Goal: Book appointment/travel/reservation

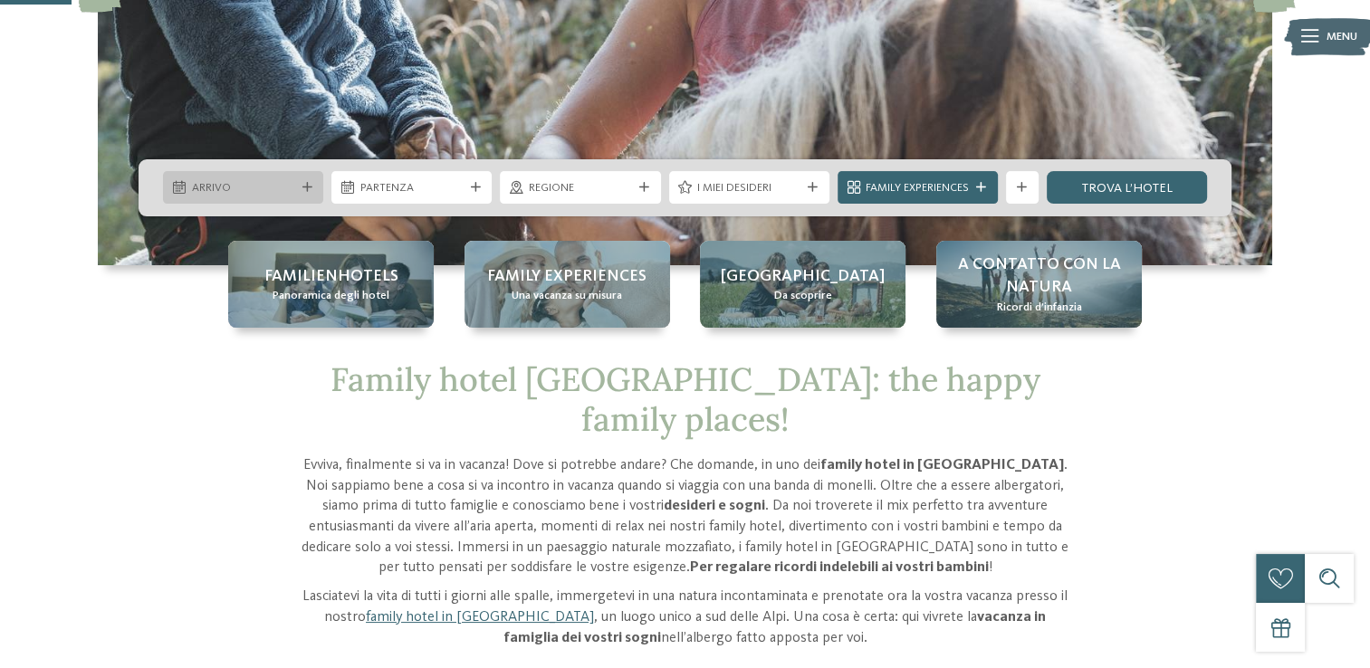
click at [252, 193] on span "Arrivo" at bounding box center [243, 188] width 103 height 16
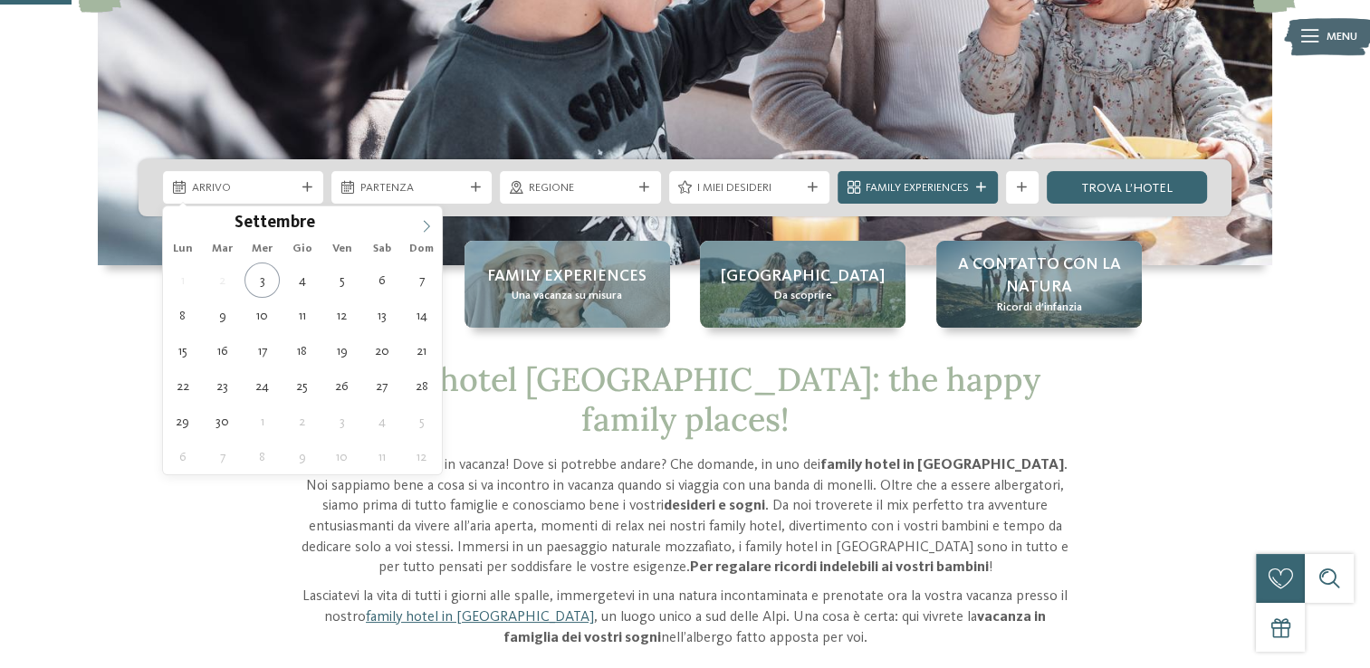
click at [420, 225] on icon at bounding box center [426, 226] width 13 height 13
click at [419, 225] on span at bounding box center [426, 222] width 31 height 31
type input "****"
click at [419, 225] on span at bounding box center [426, 222] width 31 height 31
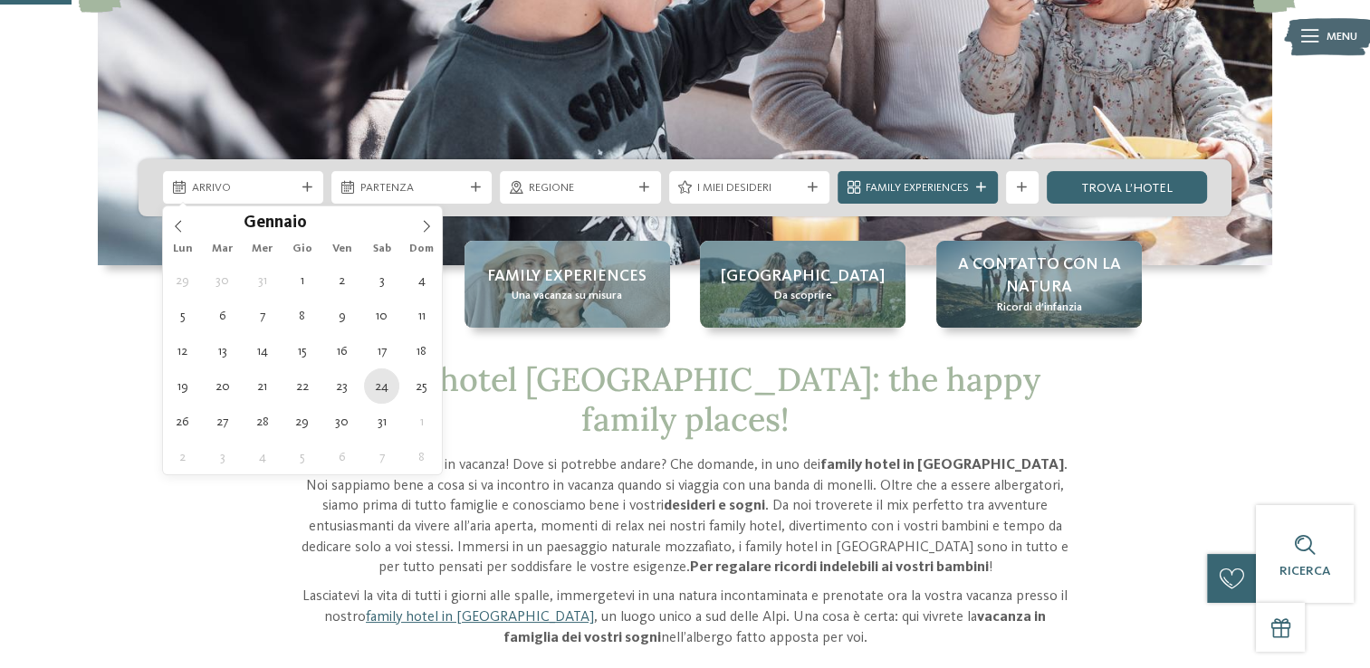
type div "[DATE]"
type input "****"
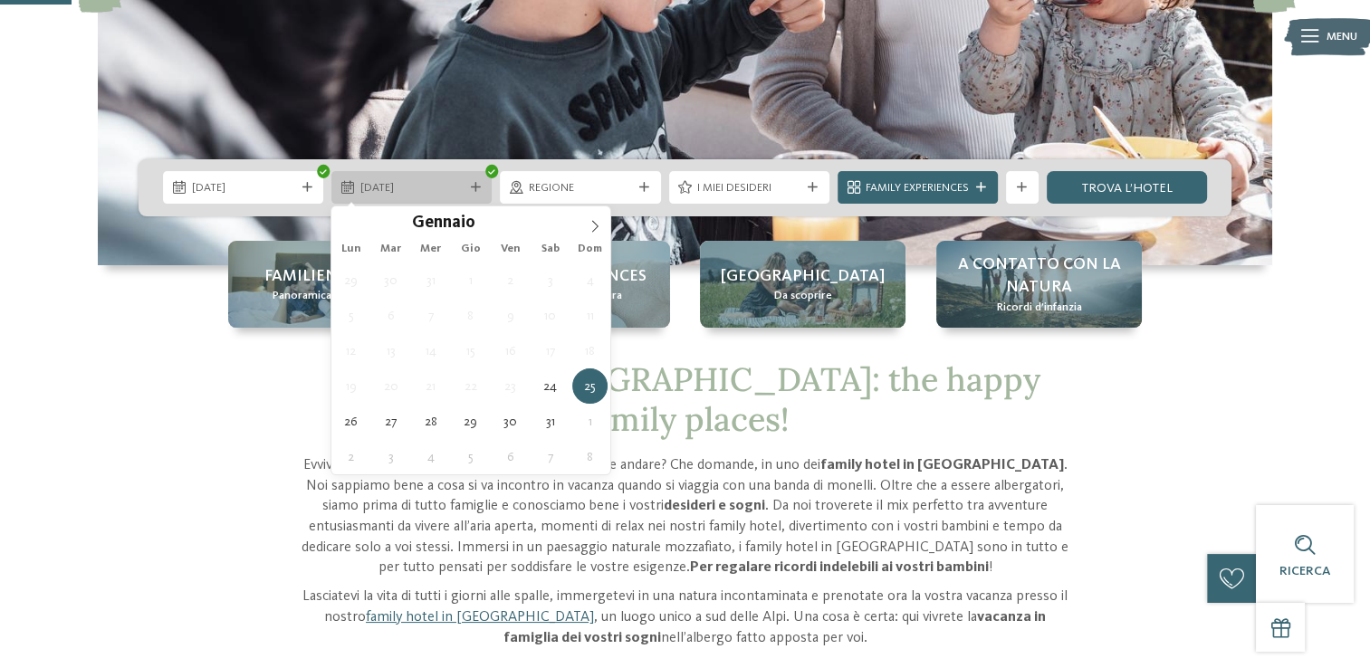
click at [416, 187] on span "25.01.2026" at bounding box center [412, 188] width 103 height 16
type div "[DATE]"
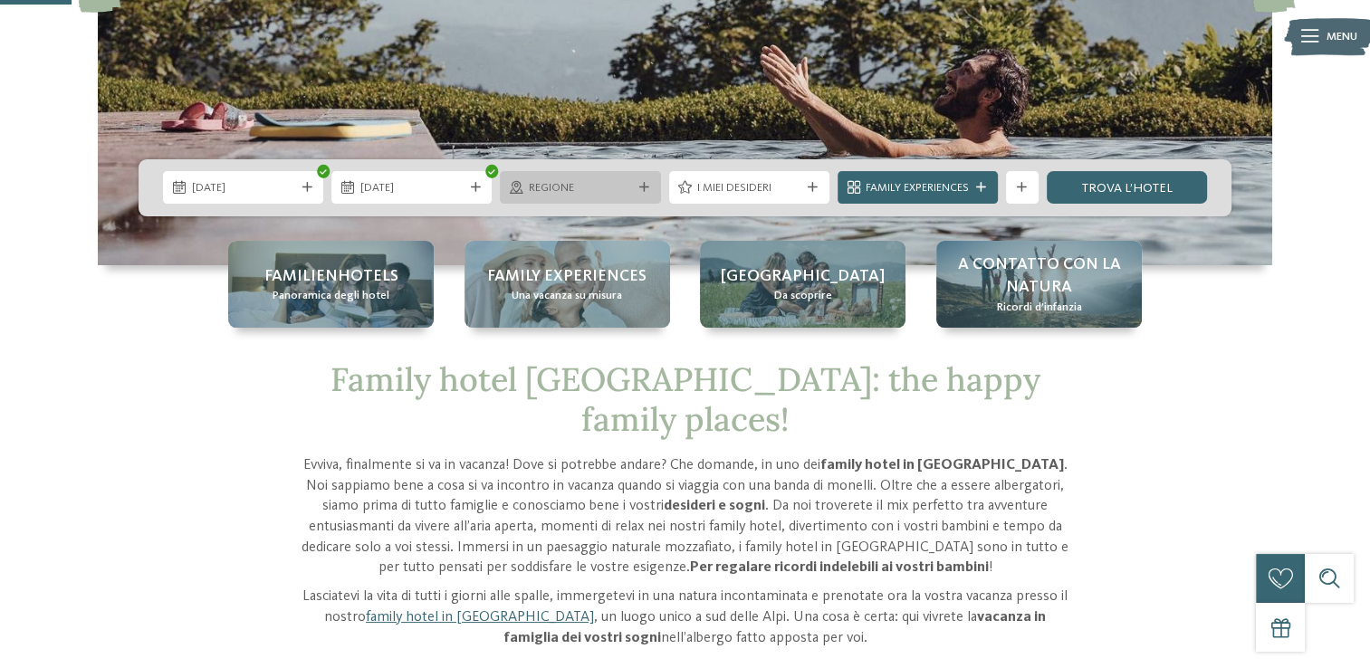
click at [591, 176] on div "Regione" at bounding box center [580, 187] width 160 height 33
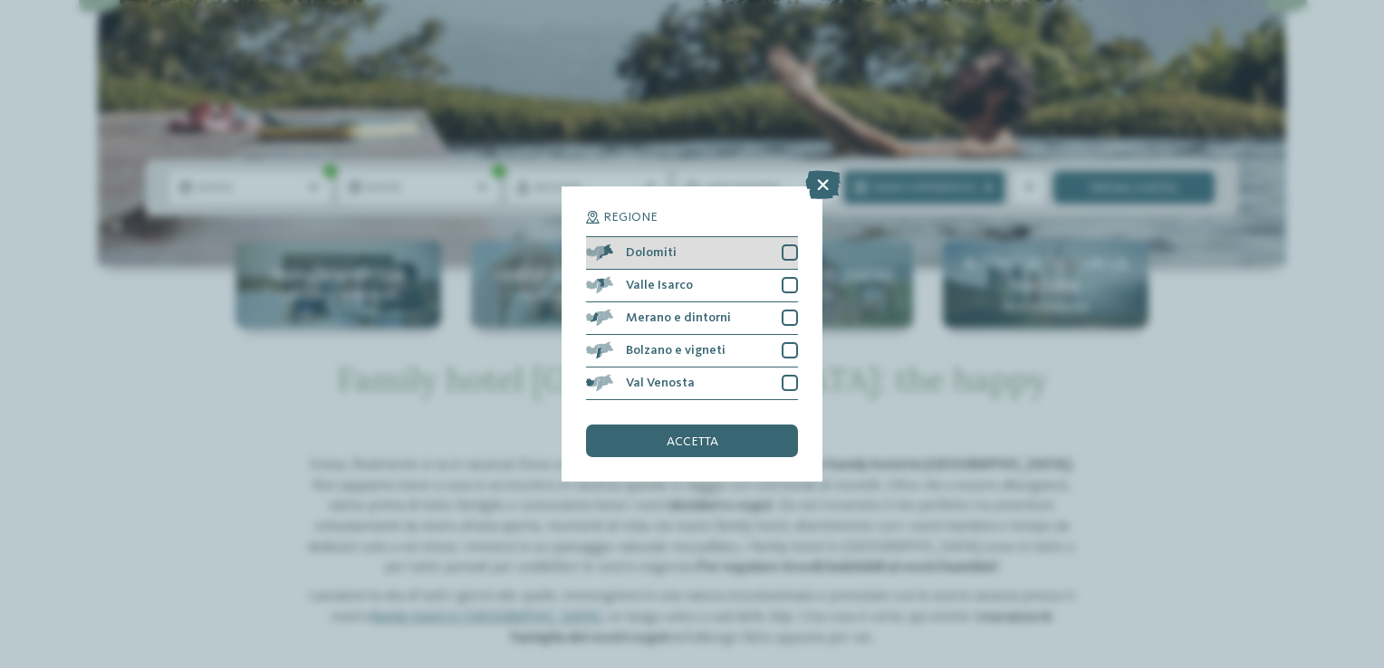
click at [790, 245] on div at bounding box center [790, 253] width 16 height 16
click at [728, 438] on div "accetta" at bounding box center [692, 441] width 212 height 33
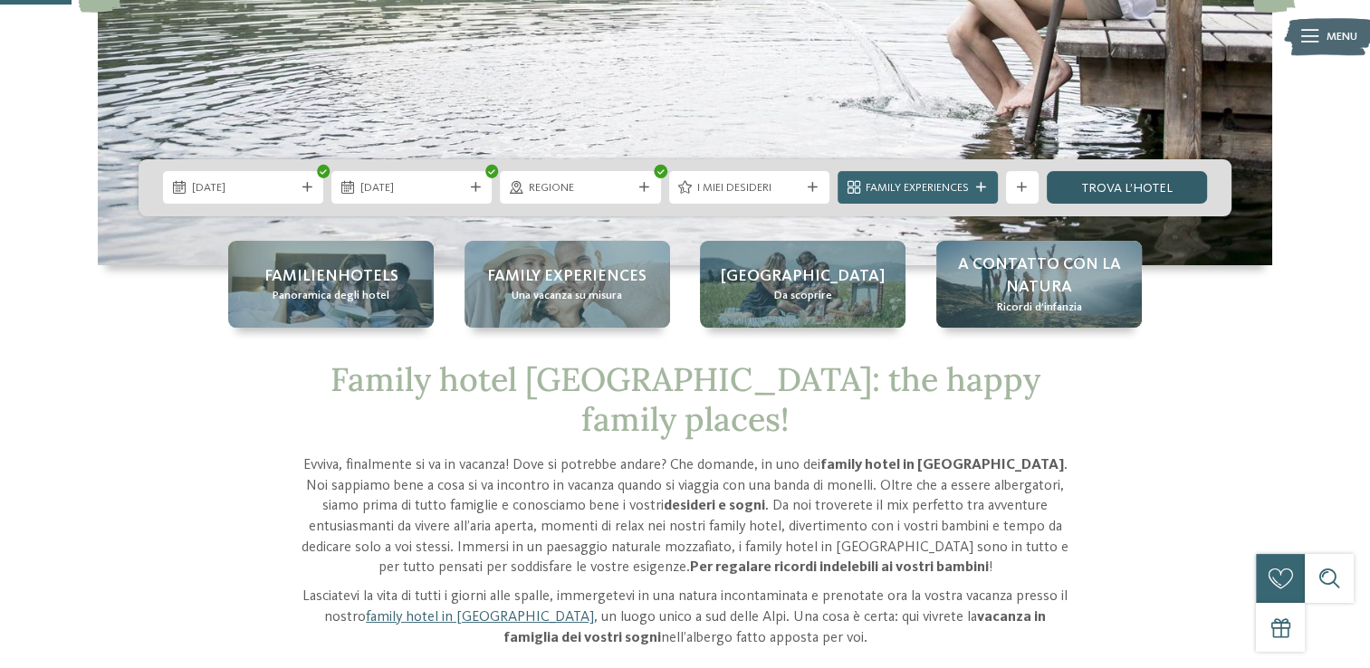
click at [1123, 186] on link "trova l’hotel" at bounding box center [1127, 187] width 160 height 33
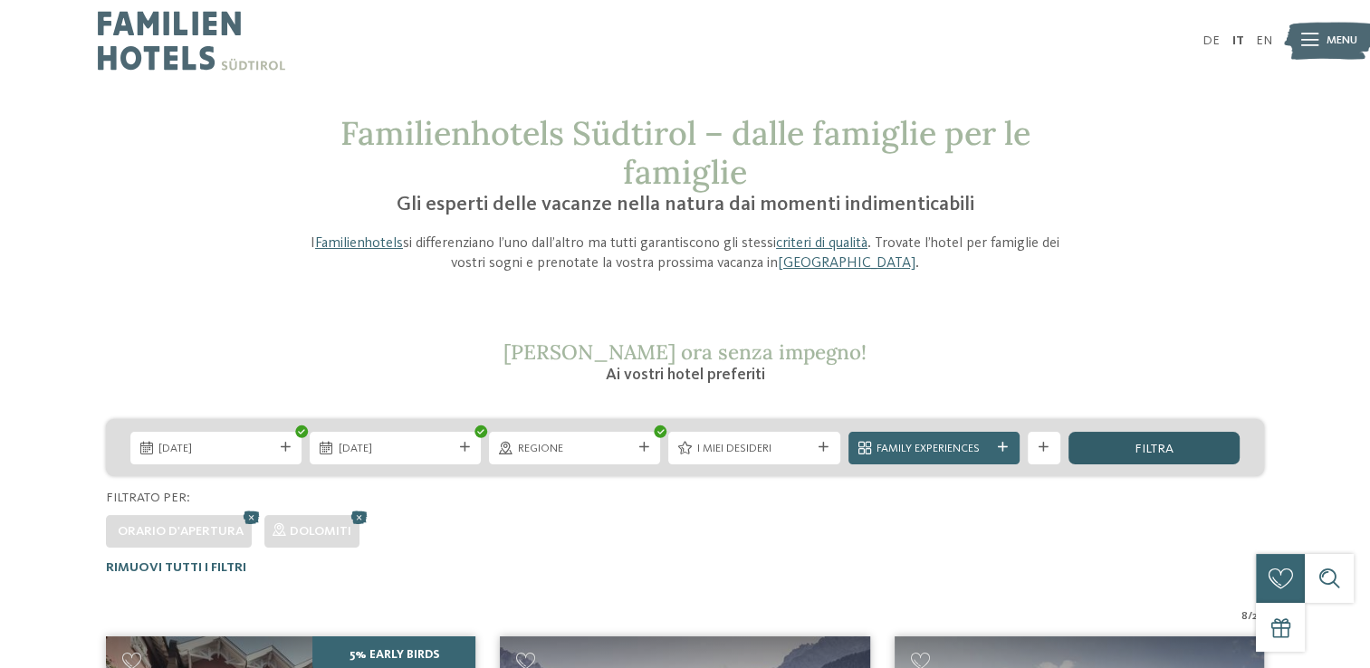
click at [1144, 450] on span "filtra" at bounding box center [1154, 449] width 39 height 13
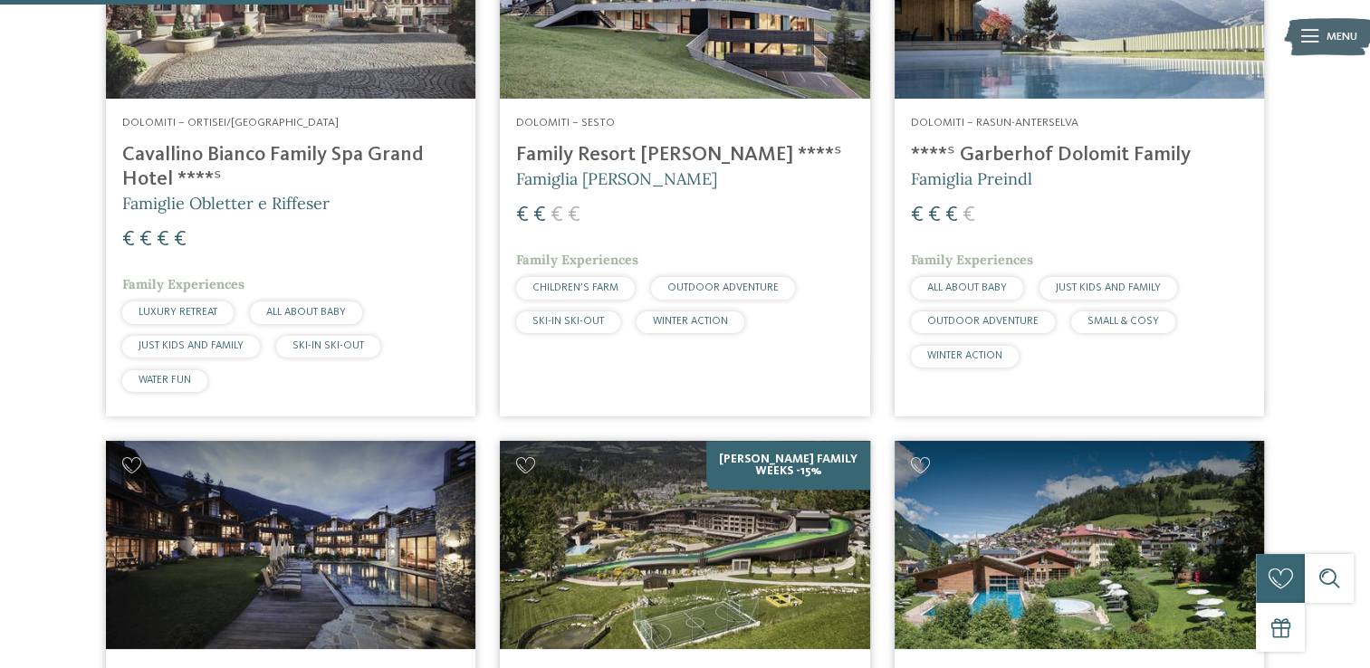
scroll to position [293, 0]
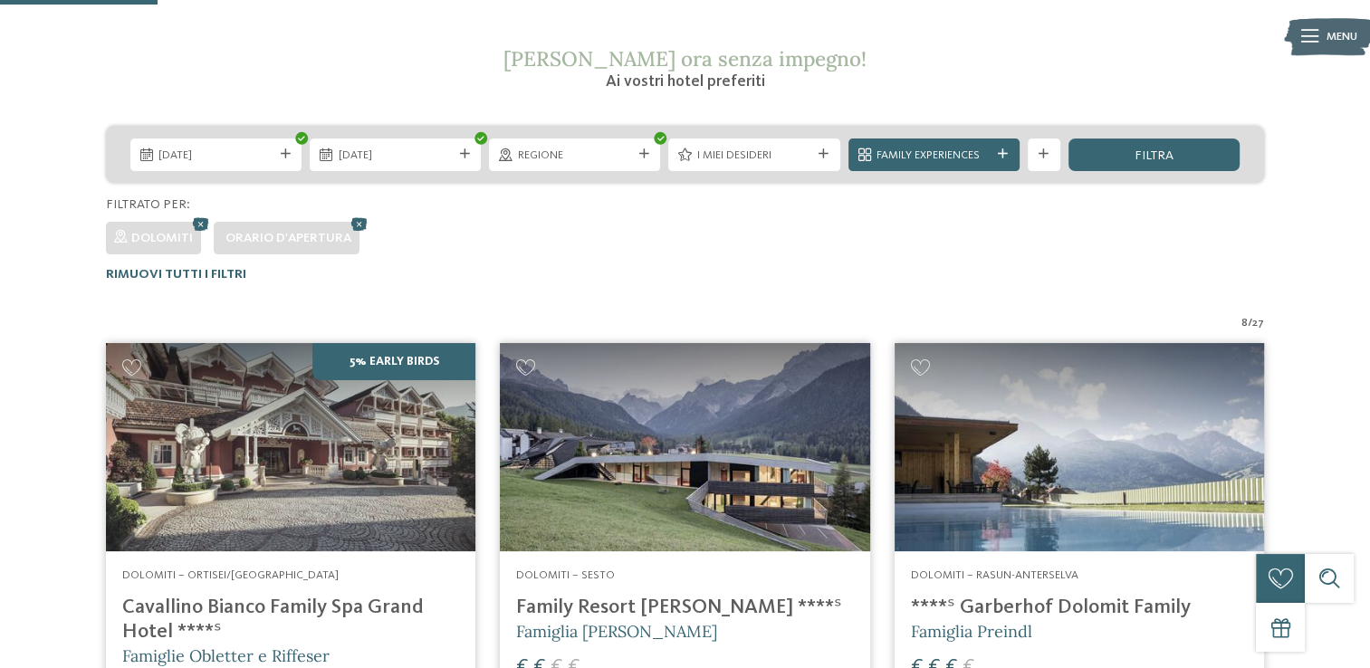
click at [258, 245] on div "Orario d'apertura" at bounding box center [289, 238] width 126 height 18
